Goal: Task Accomplishment & Management: Complete application form

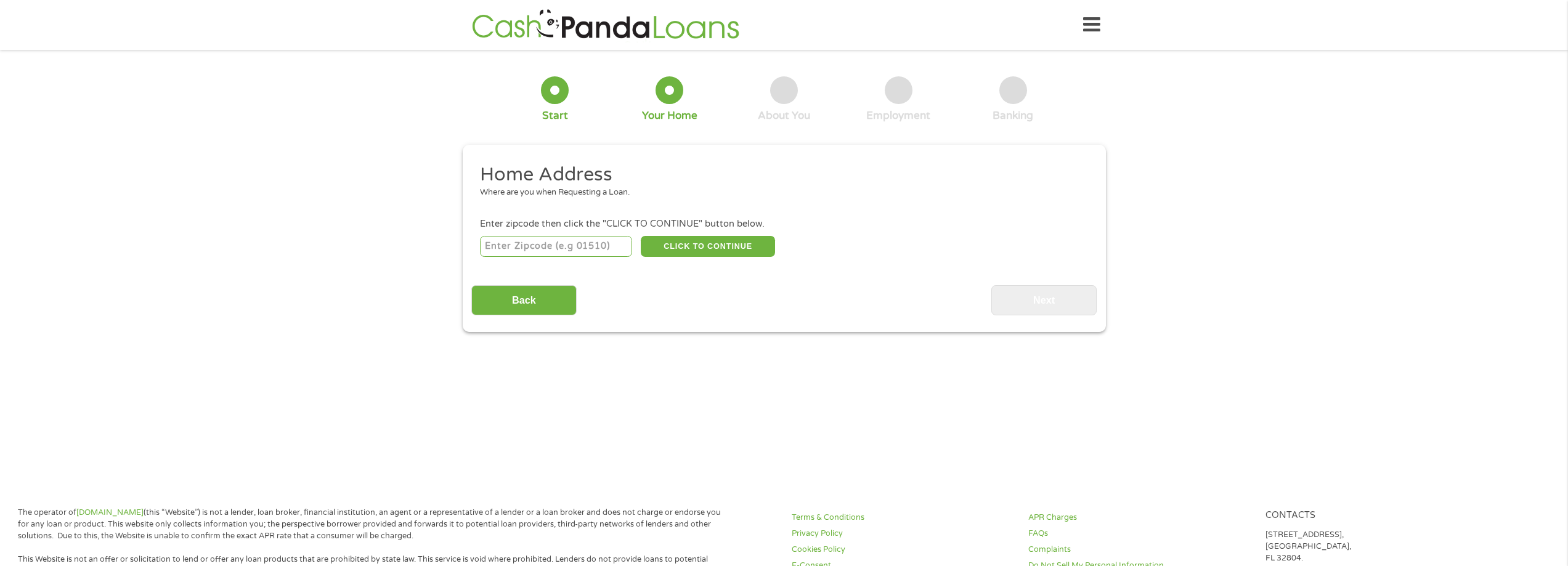
click at [603, 250] on input "number" at bounding box center [556, 247] width 152 height 21
type input "30043"
select select "[US_STATE]"
click at [691, 249] on button "CLICK TO CONTINUE" at bounding box center [707, 247] width 135 height 21
type input "30043"
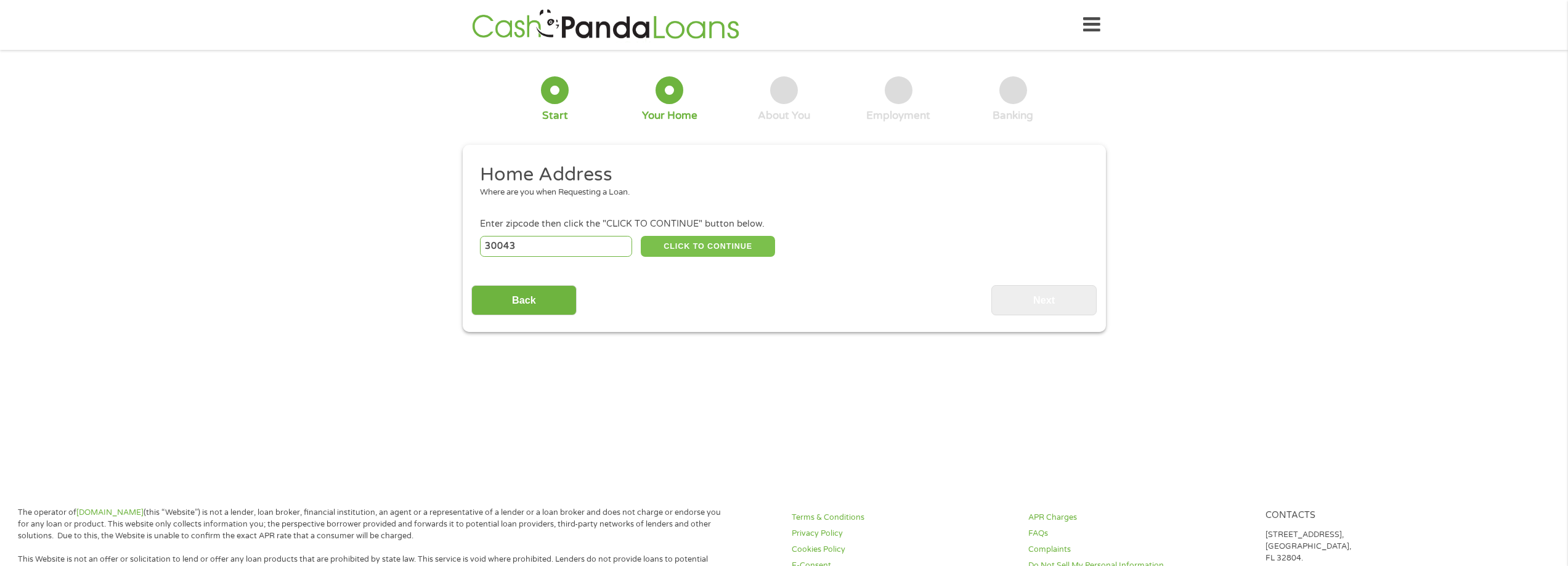
type input "[GEOGRAPHIC_DATA]"
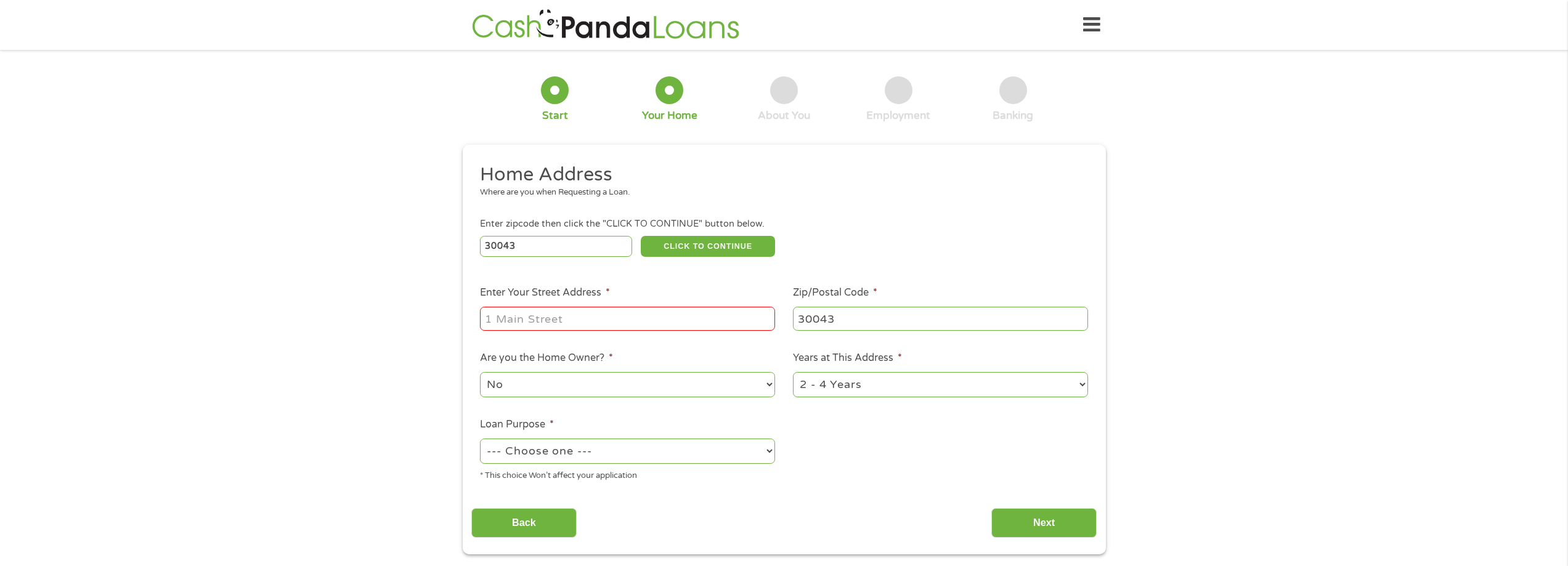
click at [590, 315] on input "Enter Your Street Address *" at bounding box center [627, 319] width 295 height 24
type input "[STREET_ADDRESS]"
click at [586, 389] on select "No Yes" at bounding box center [627, 384] width 295 height 25
click at [588, 380] on select "No Yes" at bounding box center [627, 384] width 295 height 25
click at [611, 451] on select "--- Choose one --- Pay Bills Debt Consolidation Home Improvement Major Purchase…" at bounding box center [627, 451] width 295 height 25
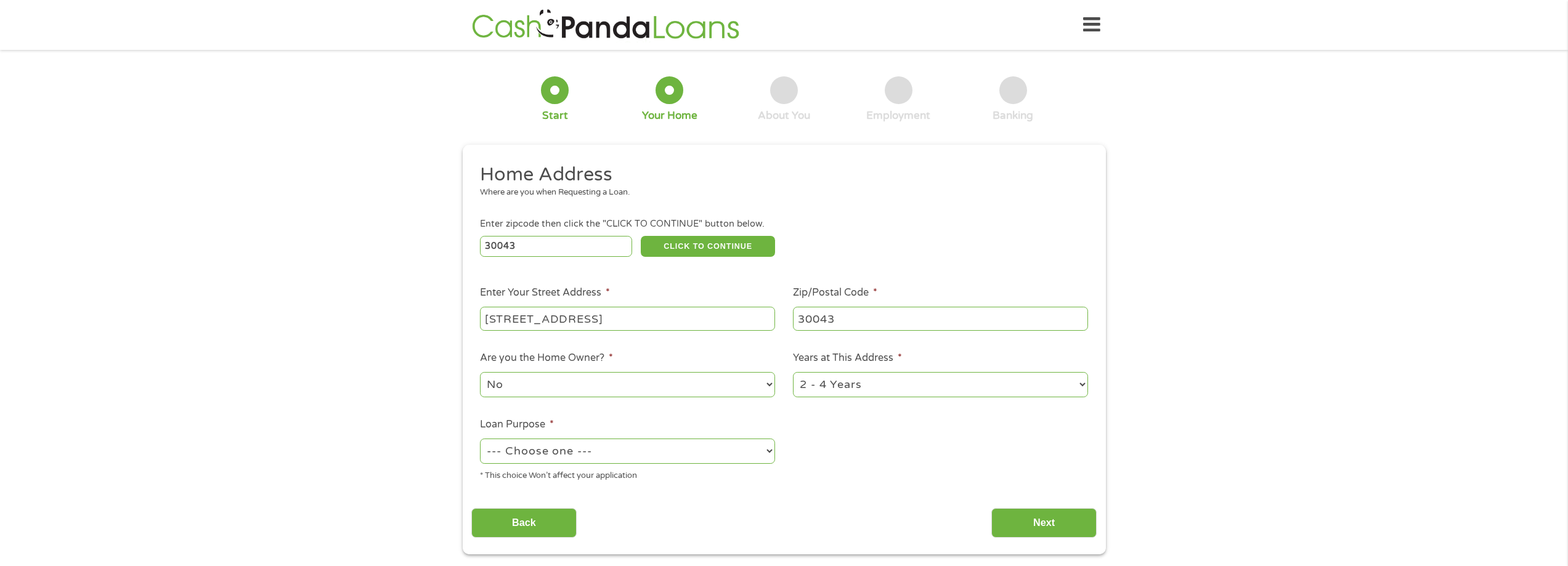
select select "paybills"
click at [480, 438] on select "--- Choose one --- Pay Bills Debt Consolidation Home Improvement Major Purchase…" at bounding box center [627, 451] width 295 height 25
click at [903, 384] on select "1 Year or less 1 - 2 Years 2 - 4 Years Over 4 Years" at bounding box center [941, 384] width 295 height 25
select select "60months"
click at [793, 372] on select "1 Year or less 1 - 2 Years 2 - 4 Years Over 4 Years" at bounding box center [941, 384] width 295 height 25
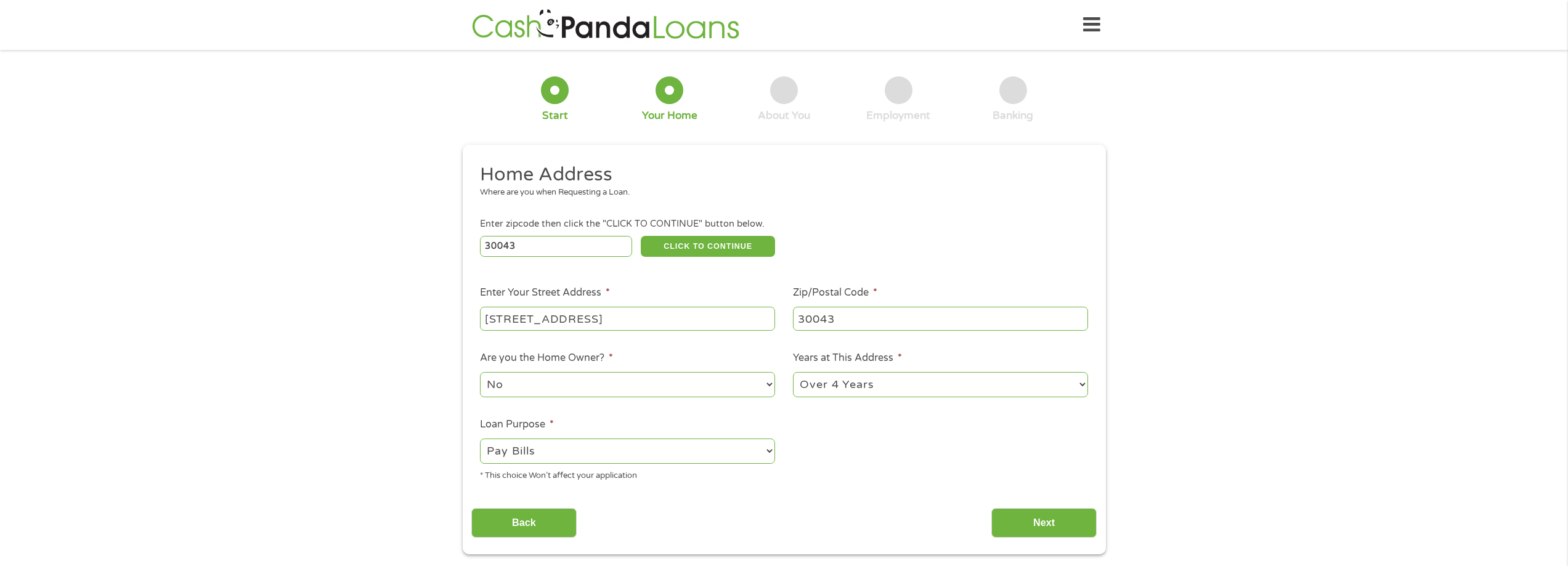
click at [869, 464] on ul "Home Address Where are you when Requesting a Loan. Enter zipcode then click the…" at bounding box center [784, 327] width 626 height 329
click at [1015, 519] on input "Next" at bounding box center [1044, 523] width 105 height 30
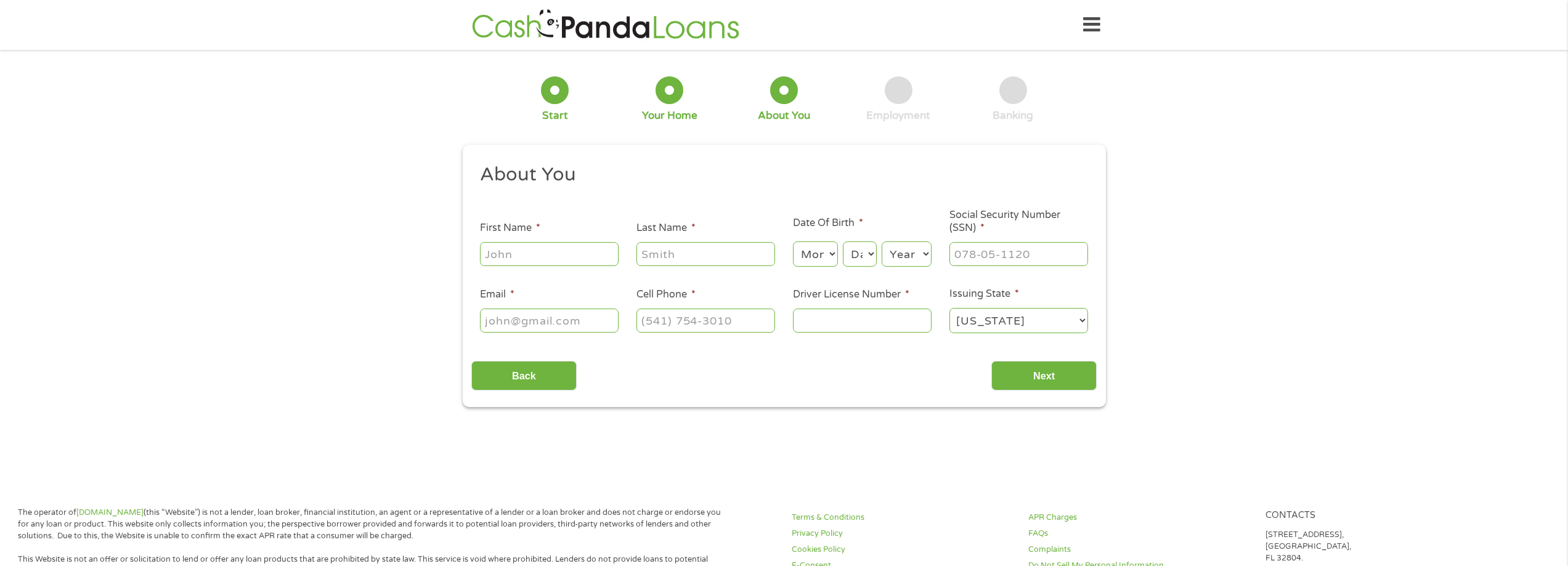
scroll to position [5, 5]
click at [569, 259] on input "First Name *" at bounding box center [549, 254] width 139 height 24
type input "[PERSON_NAME]"
type input "[EMAIL_ADDRESS][DOMAIN_NAME]"
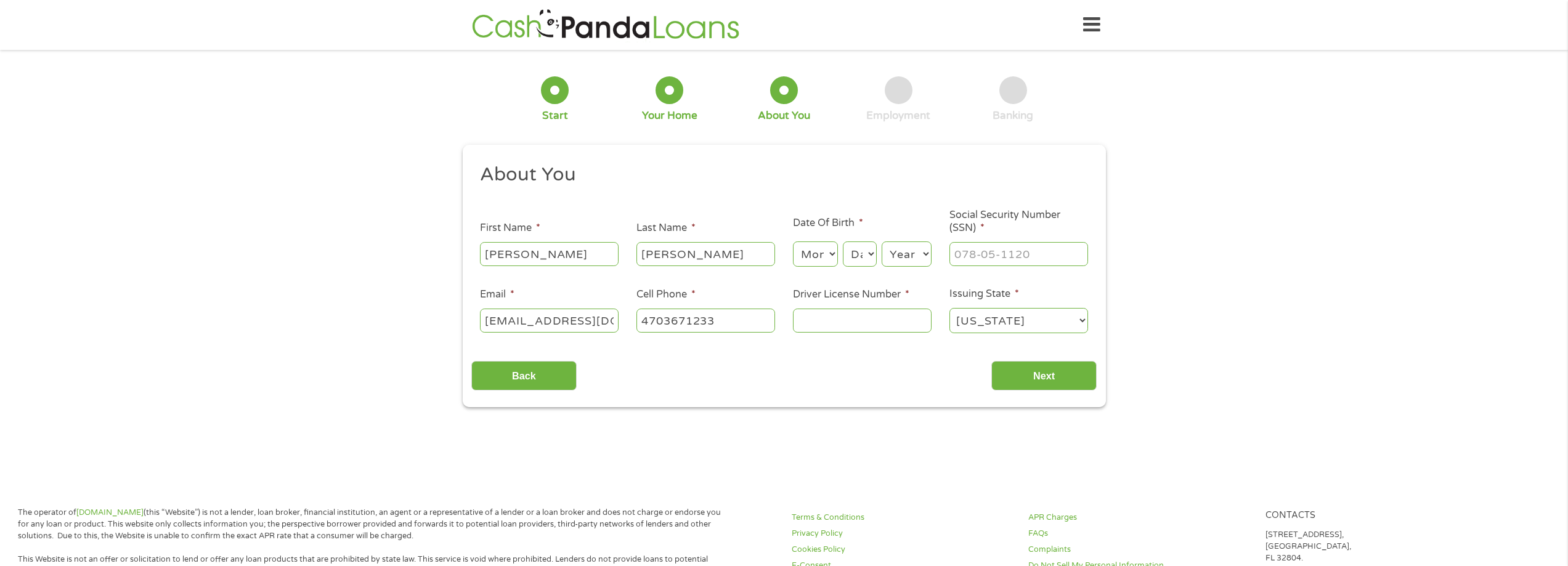
type input "[PHONE_NUMBER]"
click at [829, 257] on select "Month 1 2 3 4 5 6 7 8 9 10 11 12" at bounding box center [815, 254] width 45 height 25
select select "12"
click at [793, 241] on select "Month 1 2 3 4 5 6 7 8 9 10 11 12" at bounding box center [815, 254] width 45 height 25
click at [866, 253] on select "Day 1 2 3 4 5 6 7 8 9 10 11 12 13 14 15 16 17 18 19 20 21 22 23 24 25 26 27 28 …" at bounding box center [859, 254] width 33 height 25
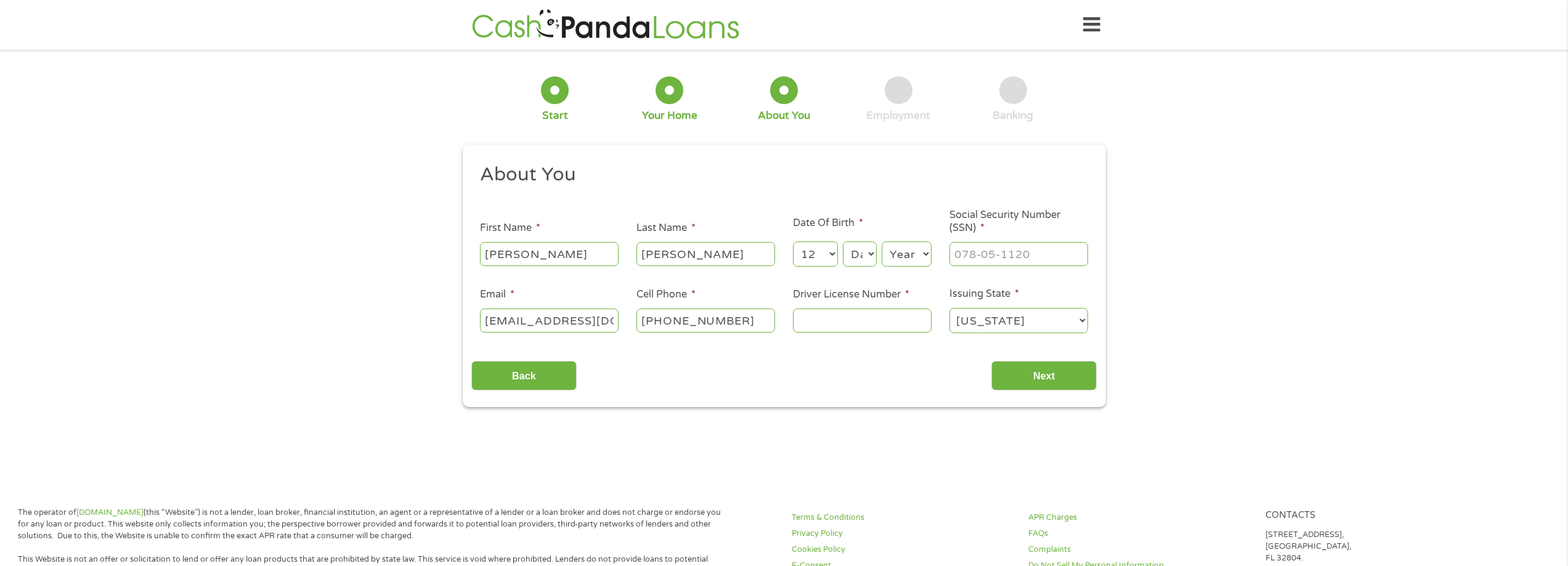
select select "26"
click at [843, 241] on select "Day 1 2 3 4 5 6 7 8 9 10 11 12 13 14 15 16 17 18 19 20 21 22 23 24 25 26 27 28 …" at bounding box center [859, 254] width 33 height 25
click at [895, 252] on select "Year [DATE] 2006 2005 2004 2003 2002 2001 2000 1999 1998 1997 1996 1995 1994 19…" at bounding box center [906, 254] width 50 height 25
select select "1968"
click at [882, 241] on select "Year [DATE] 2006 2005 2004 2003 2002 2001 2000 1999 1998 1997 1996 1995 1994 19…" at bounding box center [906, 254] width 50 height 25
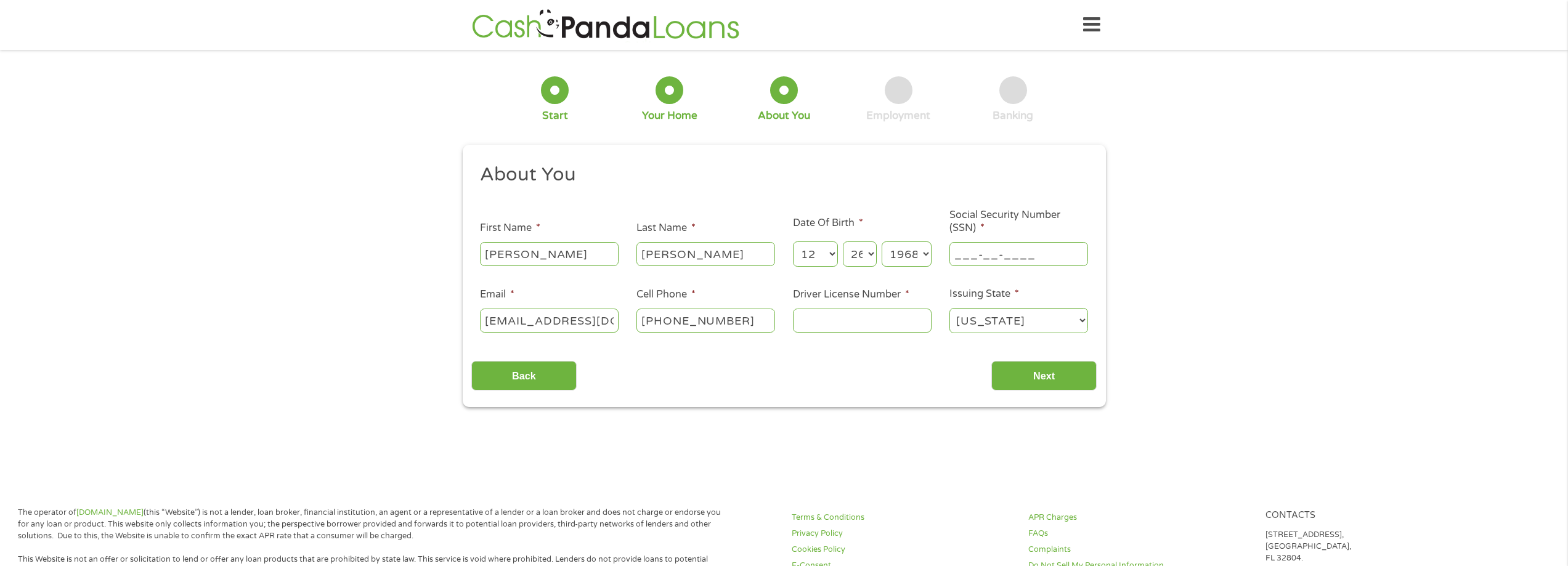
click at [960, 259] on input "___-__-____" at bounding box center [1019, 254] width 139 height 24
type input "248-43-2835"
click at [843, 325] on input "Driver License Number *" at bounding box center [862, 321] width 139 height 24
type input "058122719"
click at [1029, 381] on input "Next" at bounding box center [1044, 376] width 105 height 30
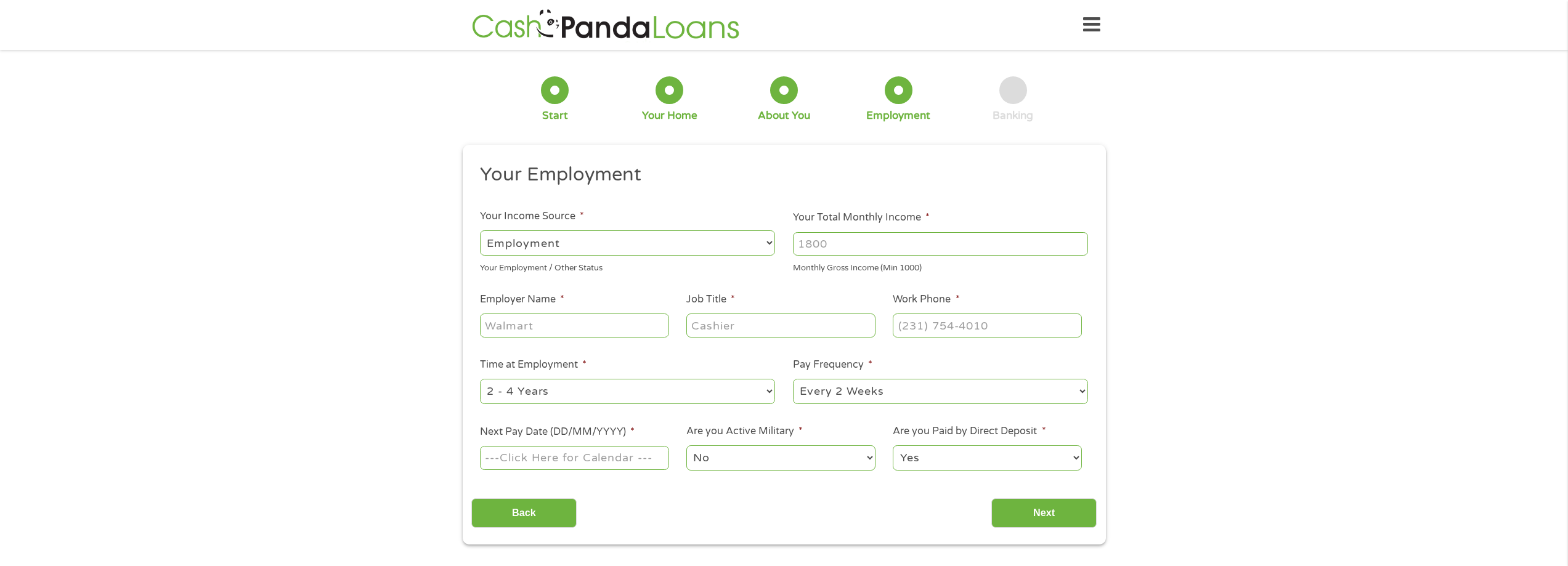
click at [753, 246] on select "--- Choose one --- Employment [DEMOGRAPHIC_DATA] Benefits" at bounding box center [627, 243] width 295 height 25
click at [480, 231] on select "--- Choose one --- Employment [DEMOGRAPHIC_DATA] Benefits" at bounding box center [627, 243] width 295 height 25
click at [827, 244] on input "Your Total Monthly Income *" at bounding box center [941, 244] width 295 height 24
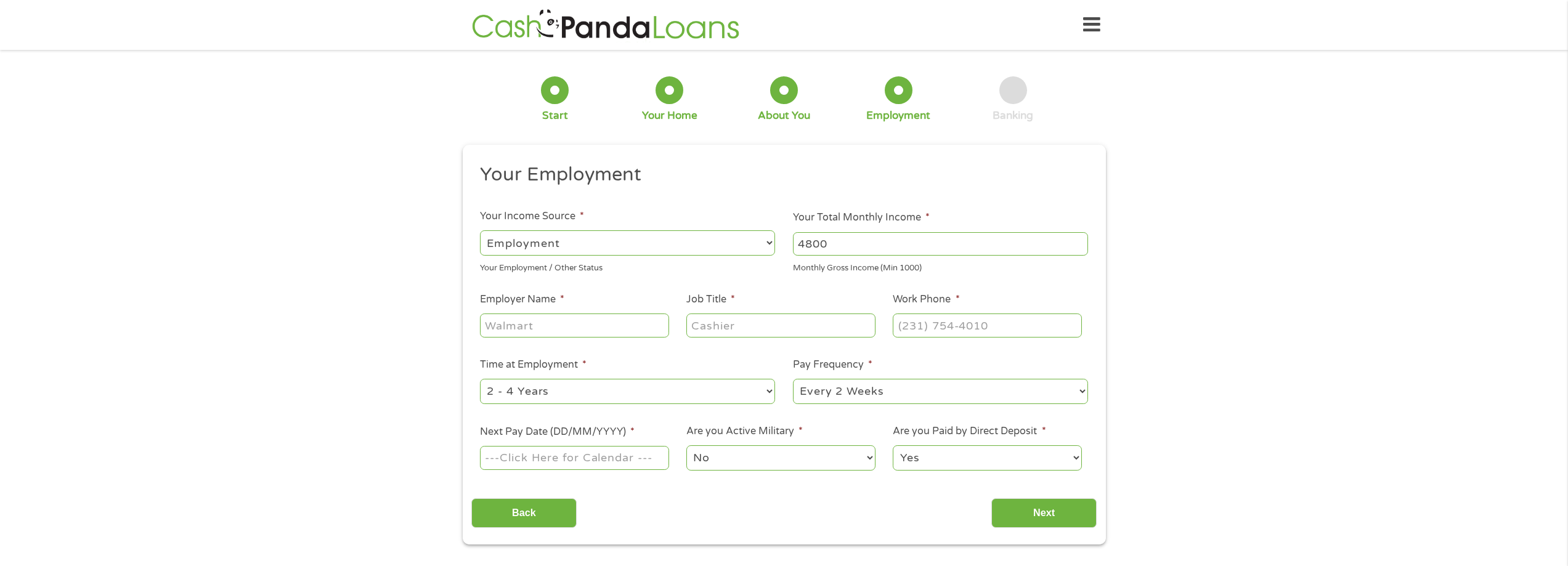
type input "4800"
click at [613, 331] on input "Employer Name *" at bounding box center [574, 325] width 188 height 24
type input "SA Recycling"
click at [725, 329] on input "Job Title *" at bounding box center [781, 325] width 188 height 24
type input "Driver"
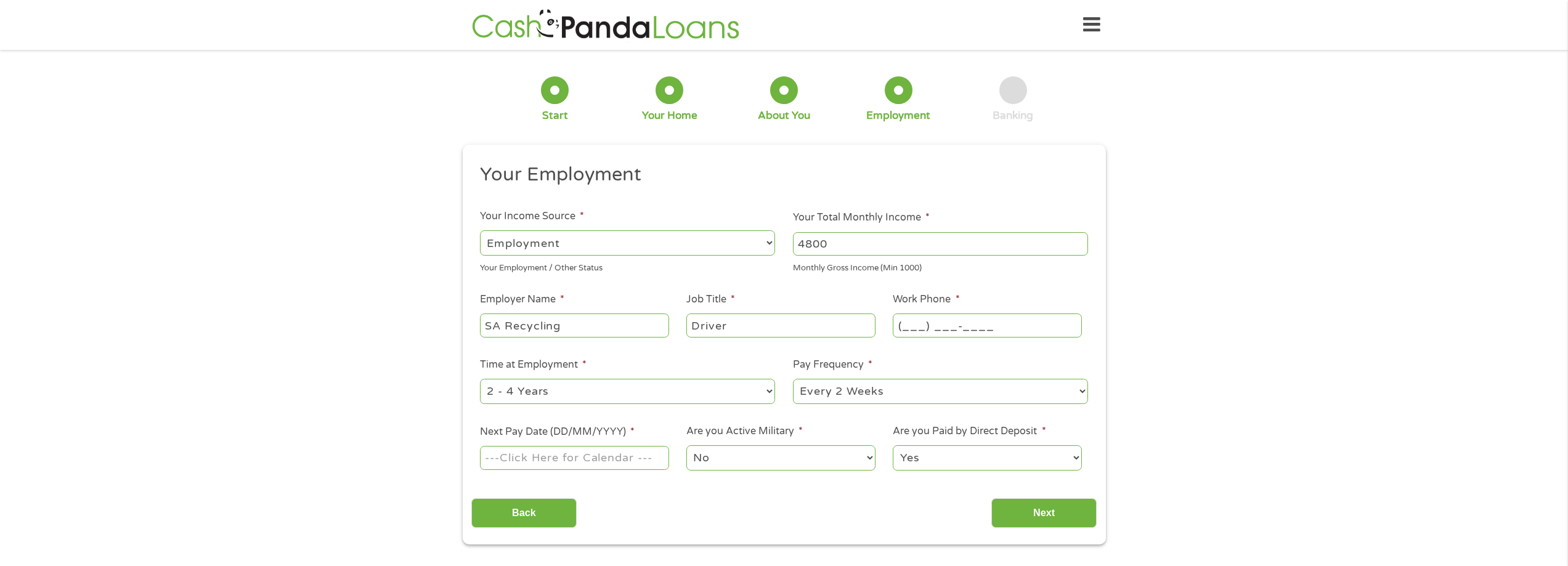
click at [905, 325] on input "(___) ___-____" at bounding box center [987, 325] width 188 height 24
type input "[PHONE_NUMBER]"
click at [1118, 339] on div "1 Start 2 Your Home 3 About You 4 Employment 5 Banking 6 This field is hidden w…" at bounding box center [784, 301] width 1568 height 486
click at [592, 460] on input "Next Pay Date (DD/MM/YYYY) *" at bounding box center [574, 458] width 188 height 24
click at [559, 462] on input "Next Pay Date (DD/MM/YYYY) *" at bounding box center [574, 458] width 188 height 24
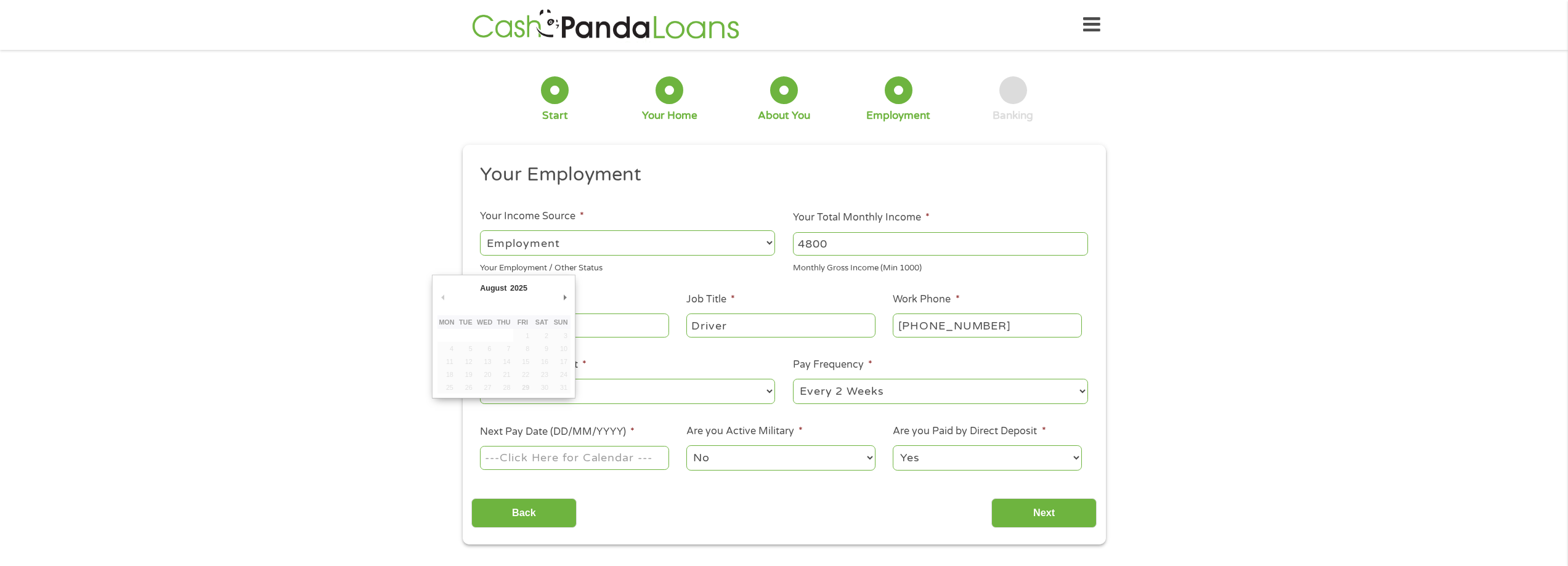
click at [560, 462] on input "Next Pay Date (DD/MM/YYYY) *" at bounding box center [574, 458] width 188 height 24
click at [595, 511] on div "Back Next" at bounding box center [784, 508] width 626 height 39
click at [577, 456] on input "Next Pay Date (DD/MM/YYYY) *" at bounding box center [574, 458] width 188 height 24
type input "[DATE]"
click at [1016, 520] on input "Next" at bounding box center [1044, 513] width 105 height 30
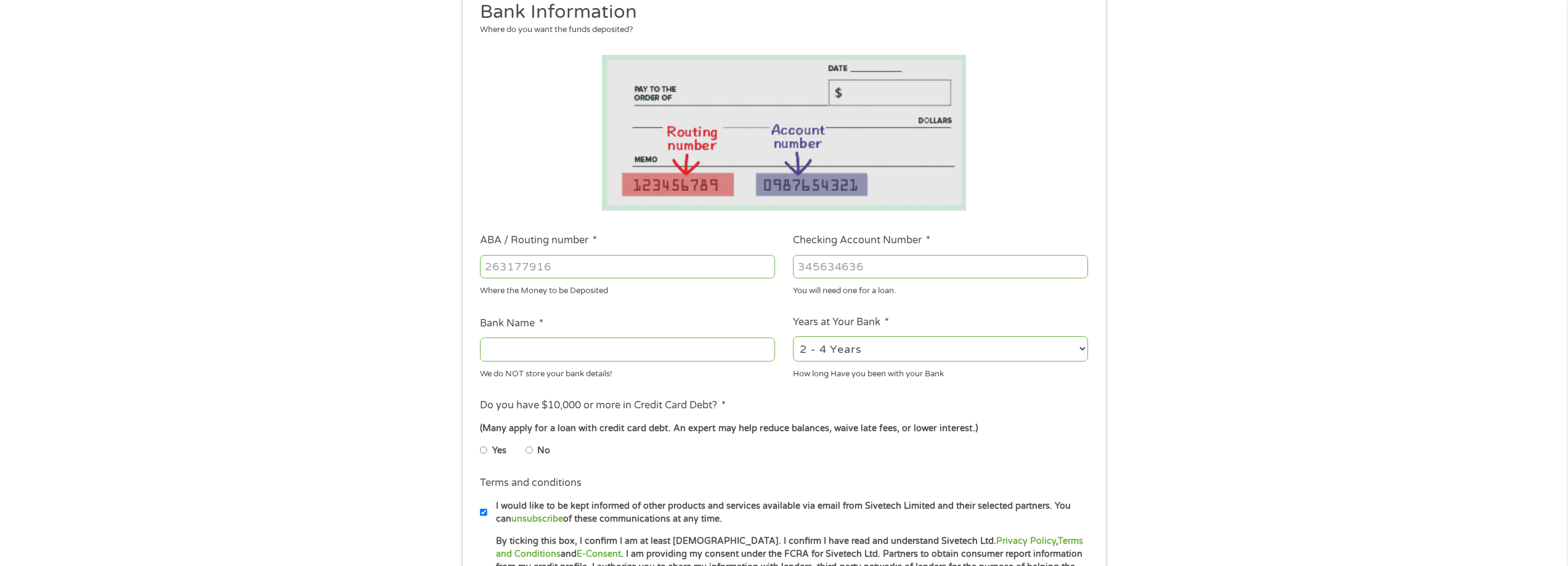
scroll to position [185, 0]
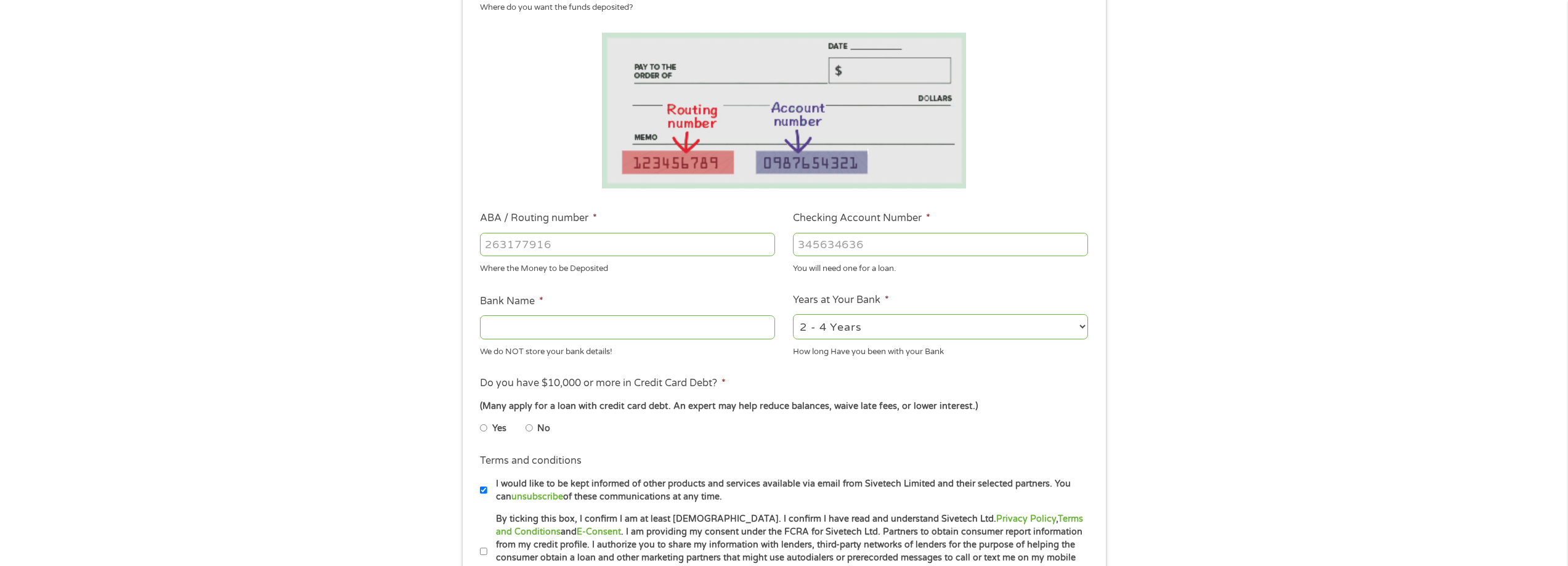
click at [624, 243] on input "ABA / Routing number *" at bounding box center [627, 245] width 295 height 24
type input "061000052"
type input "BANK OF AMERICA NA"
type input "061000052"
click at [820, 249] on input "Checking Account Number *" at bounding box center [941, 245] width 295 height 24
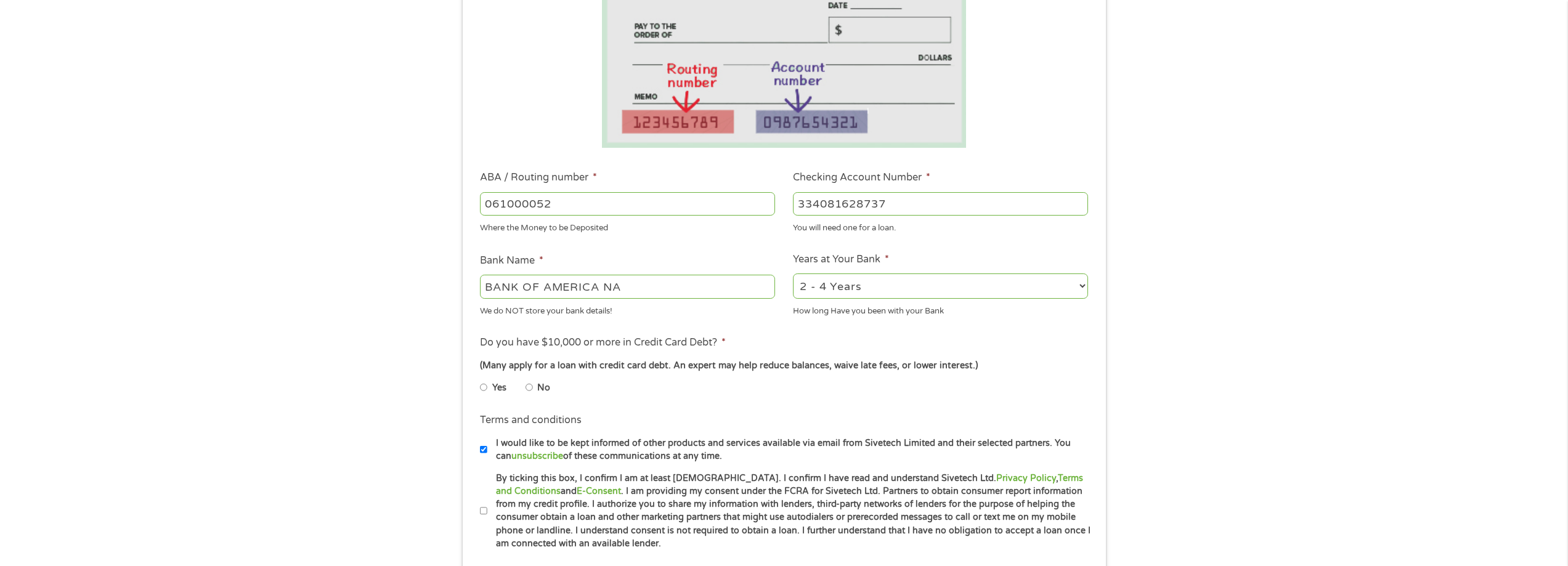
scroll to position [246, 0]
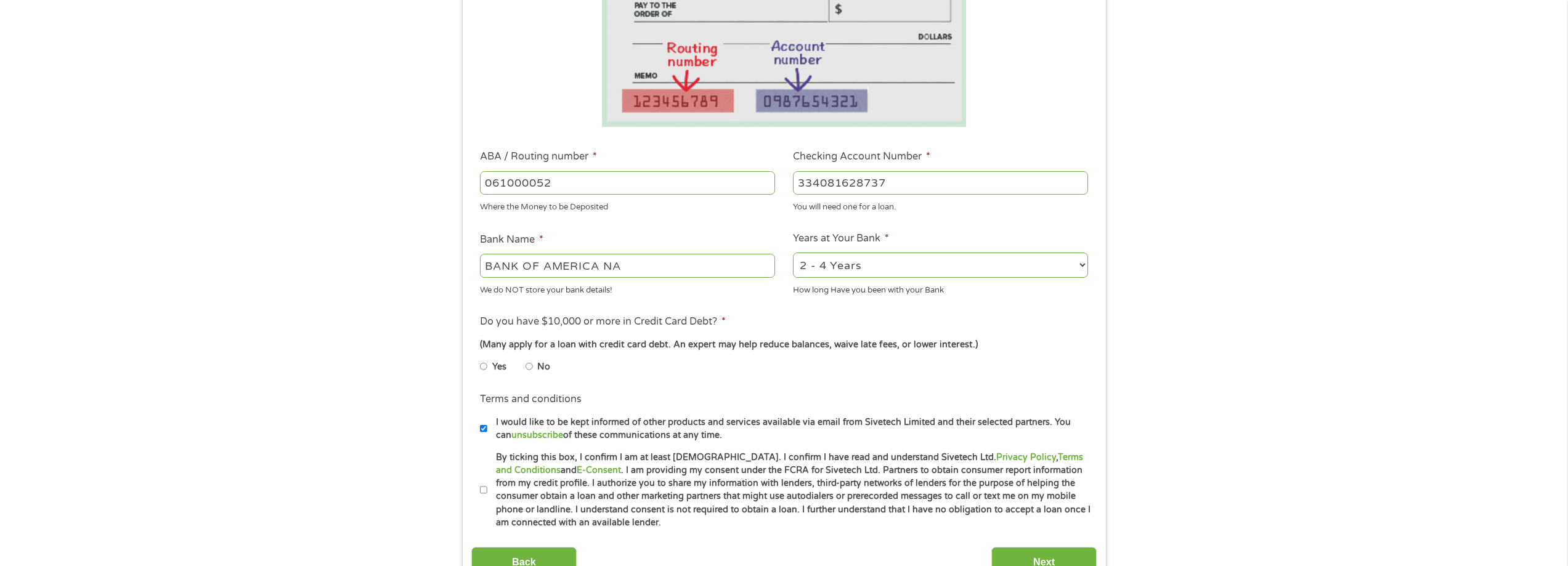
type input "334081628737"
click at [528, 369] on input "No" at bounding box center [529, 366] width 7 height 20
radio input "true"
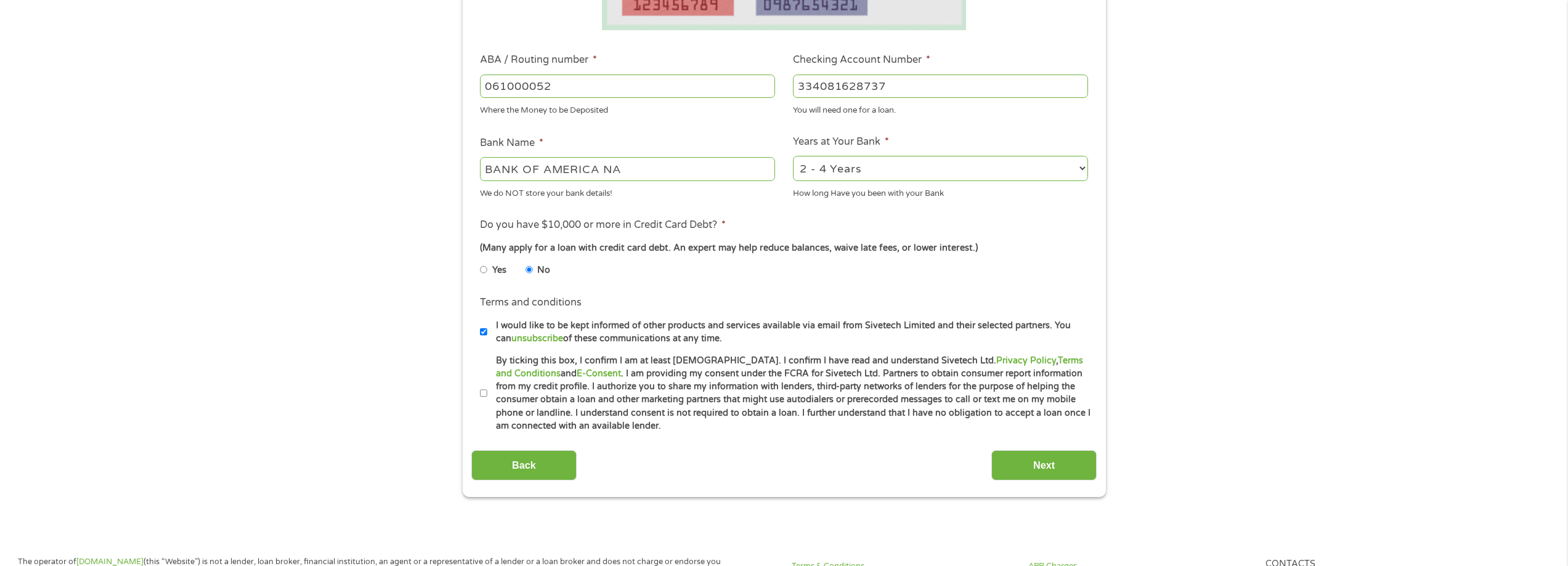
scroll to position [369, 0]
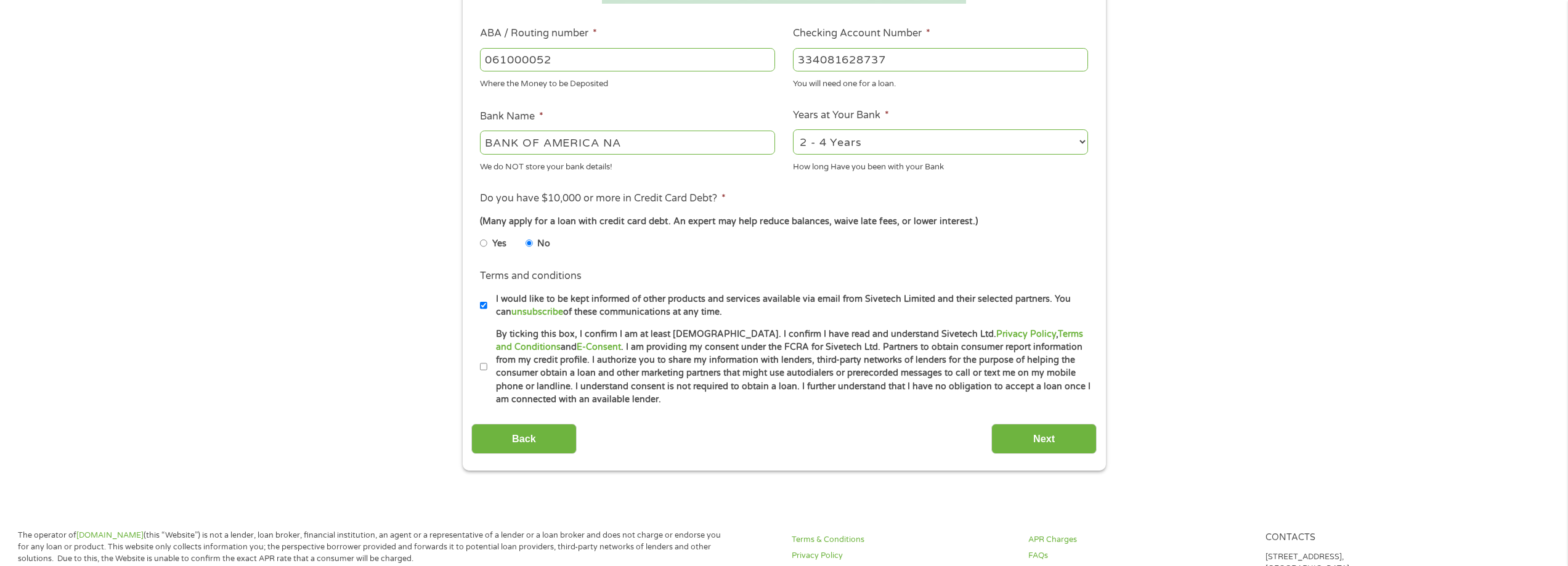
click at [482, 365] on input "By ticking this box, I confirm I am at least [DEMOGRAPHIC_DATA]. I confirm I ha…" at bounding box center [484, 367] width 7 height 20
checkbox input "true"
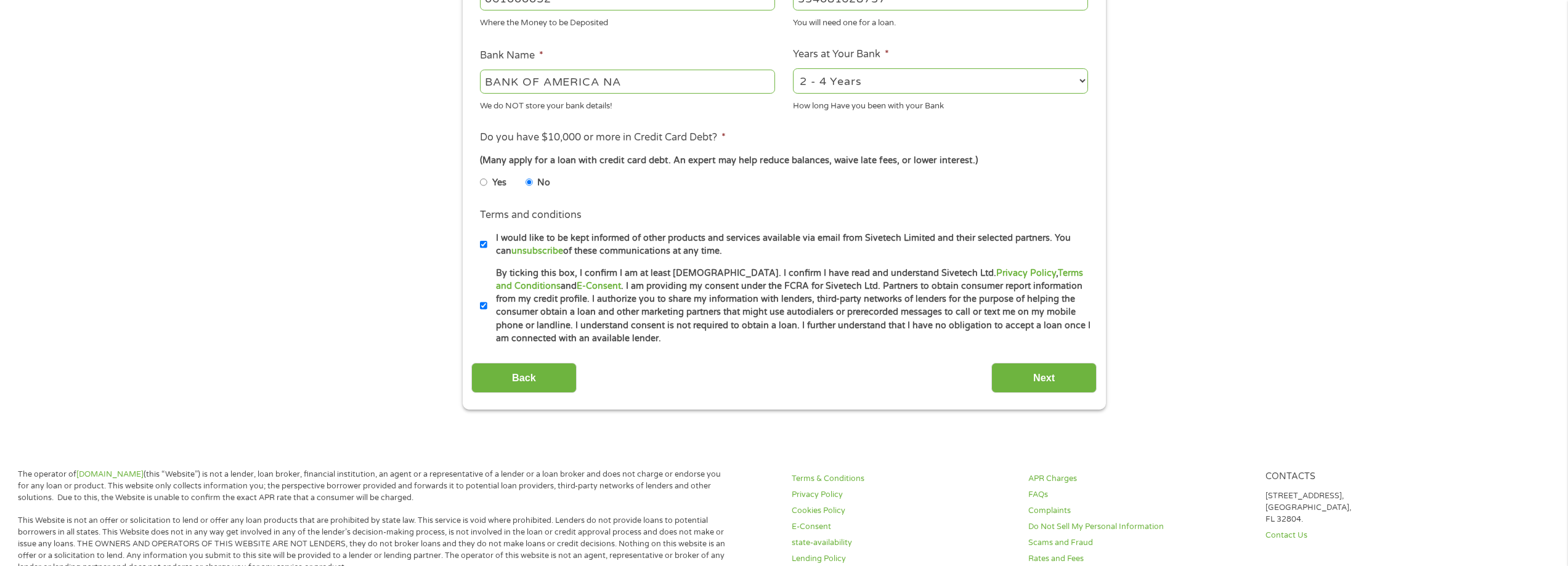
scroll to position [431, 0]
click at [1004, 379] on input "Next" at bounding box center [1044, 377] width 105 height 30
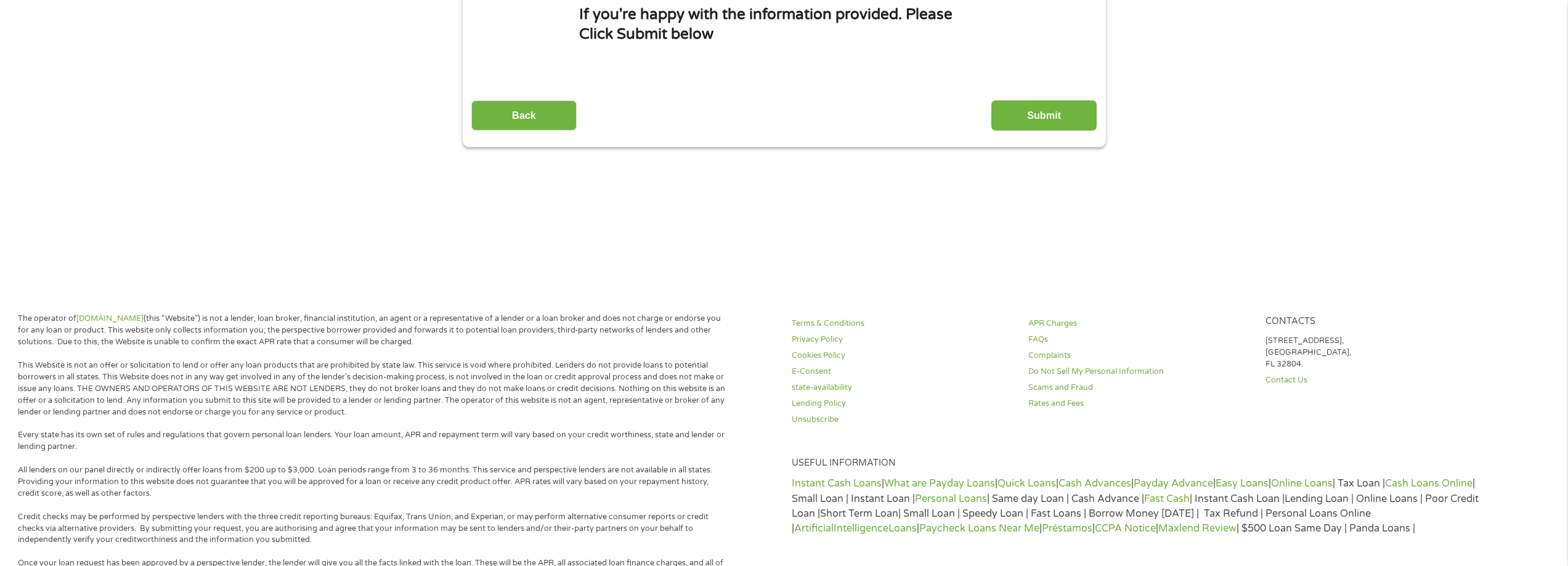
scroll to position [0, 0]
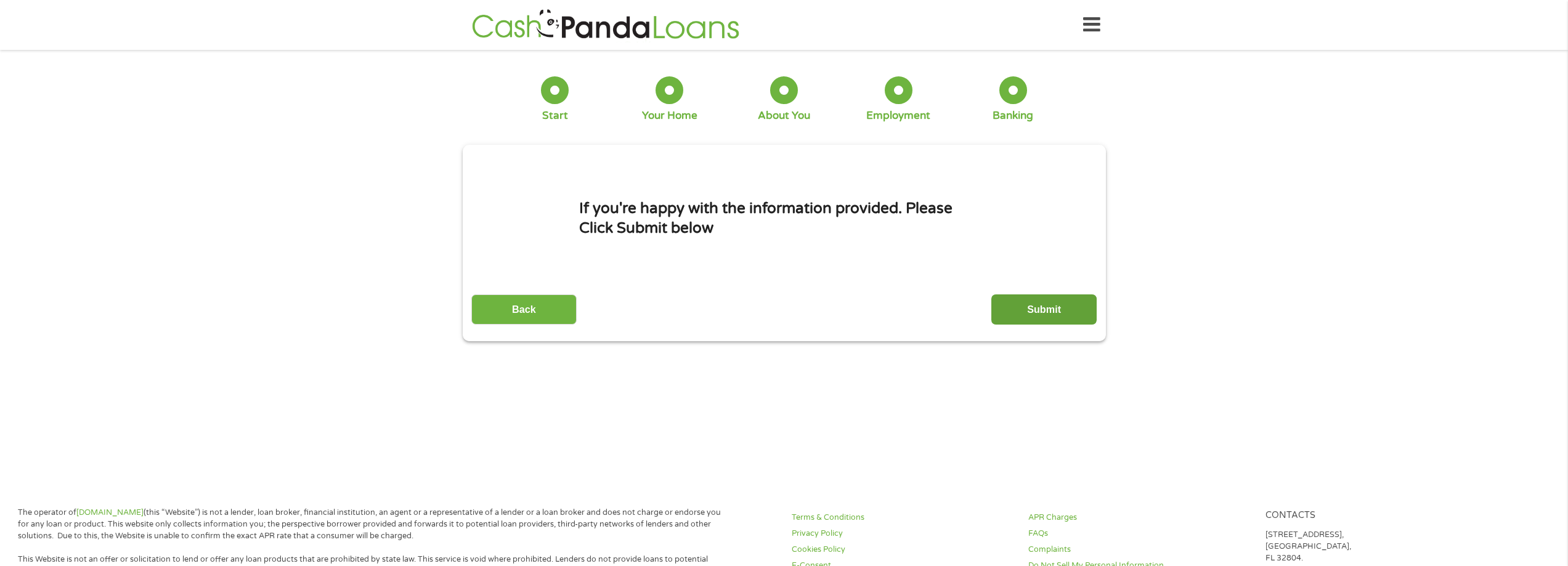
click at [1034, 315] on input "Submit" at bounding box center [1044, 309] width 105 height 30
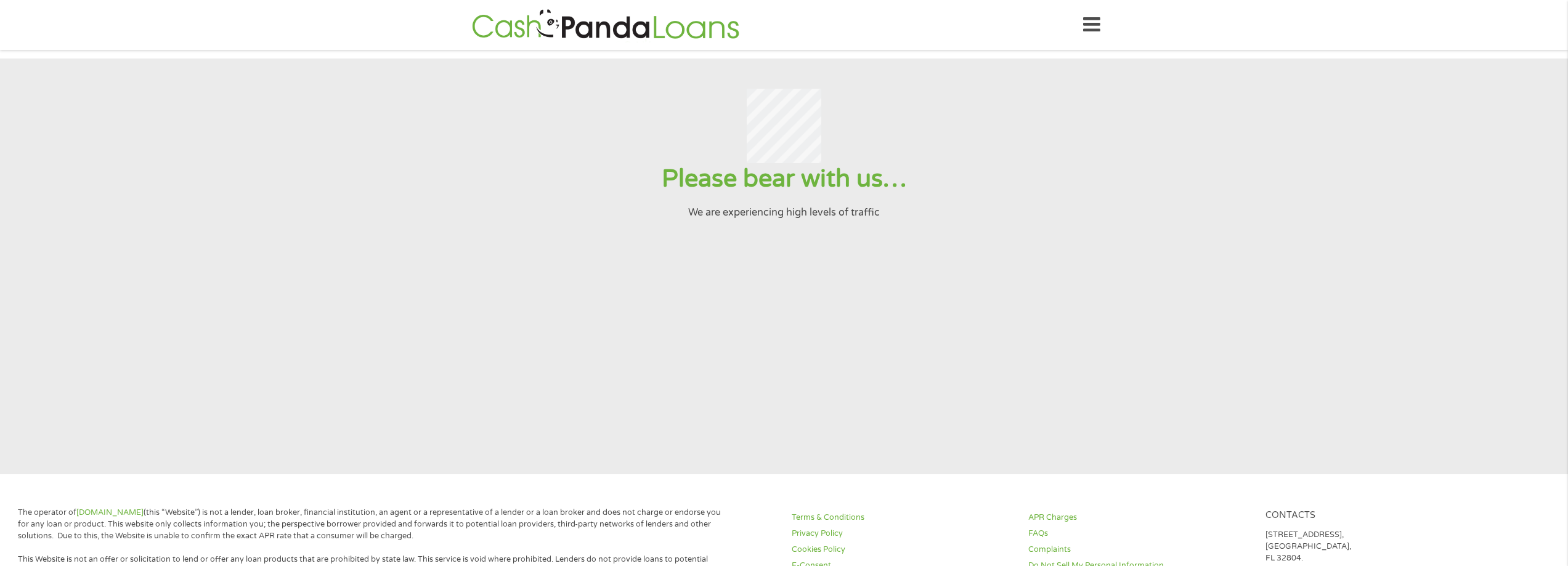
click at [1097, 30] on icon at bounding box center [1092, 25] width 17 height 30
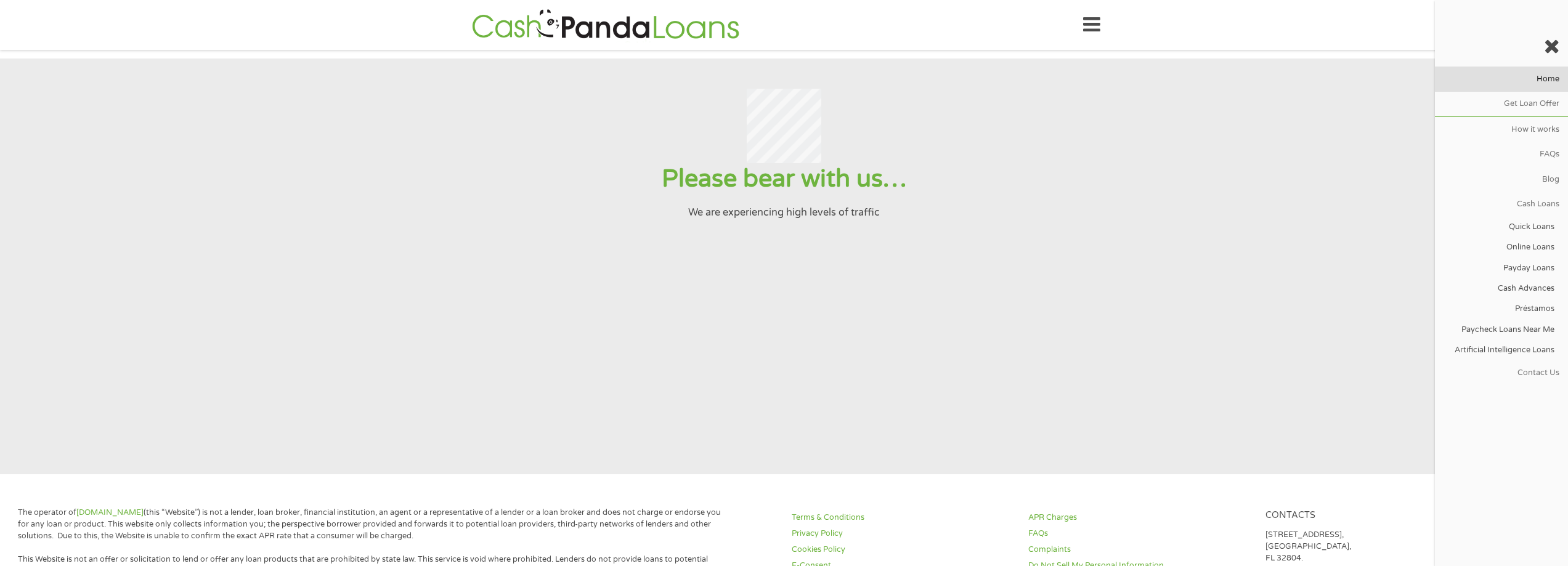
click at [1546, 82] on link "Home" at bounding box center [1501, 79] width 133 height 25
